Goal: Task Accomplishment & Management: Manage account settings

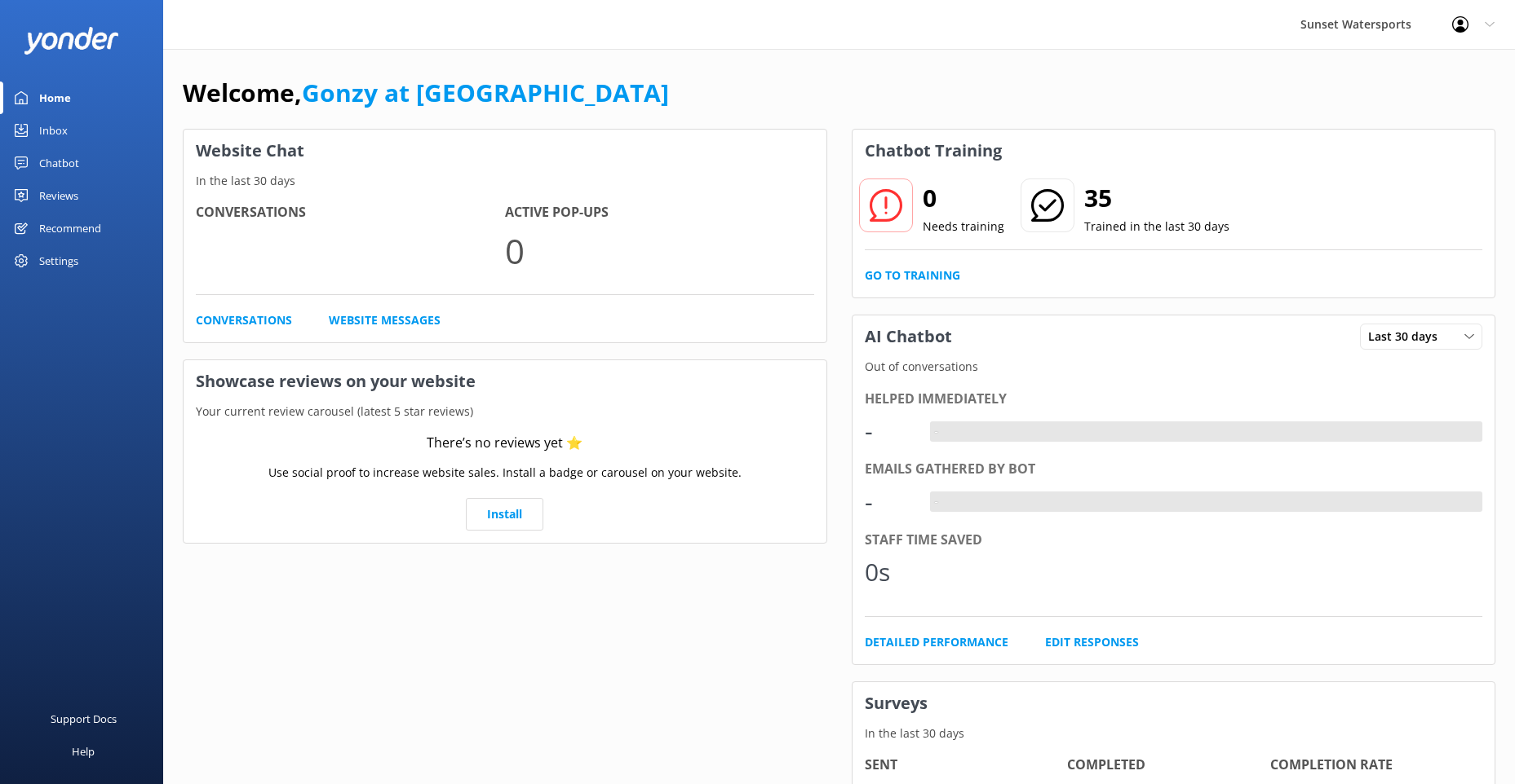
click at [76, 133] on link "Inbox" at bounding box center [81, 130] width 163 height 33
